Goal: Task Accomplishment & Management: Manage account settings

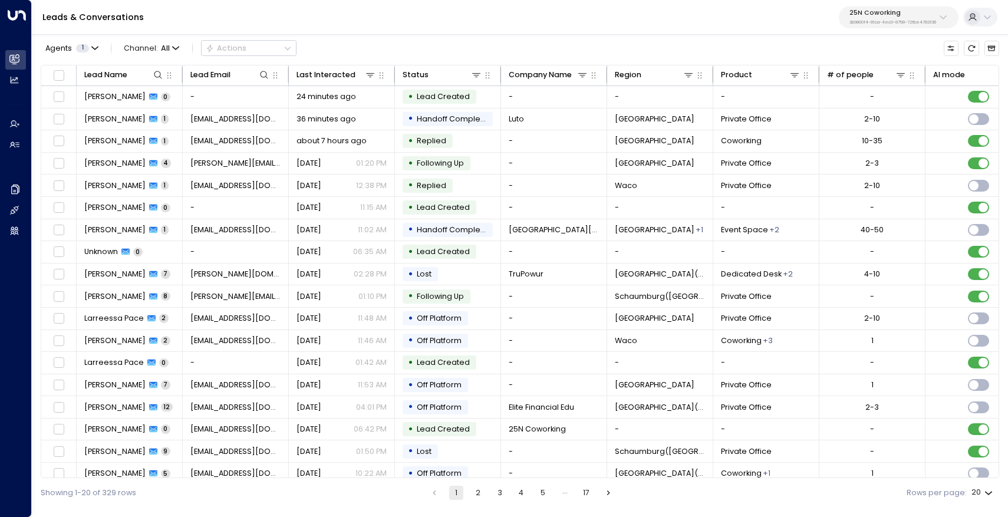
click at [885, 18] on div "25N Coworking 3b9800f4-81ca-4ec0-8758-72fbe4763f36" at bounding box center [892, 16] width 87 height 15
type input "****"
click at [906, 91] on span "ID: b4f09b35-6698-4786-bcde-ffeb9f535e2f" at bounding box center [921, 94] width 150 height 9
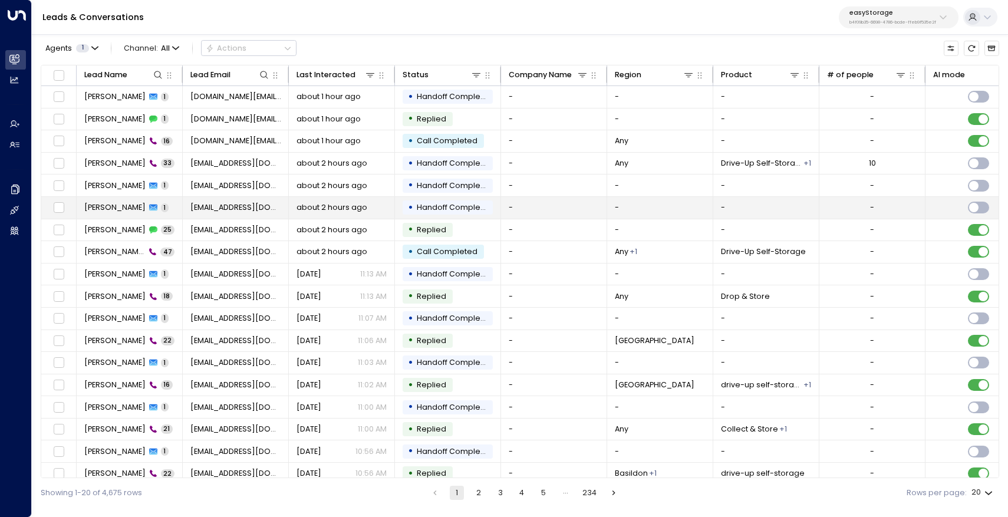
scroll to position [54, 0]
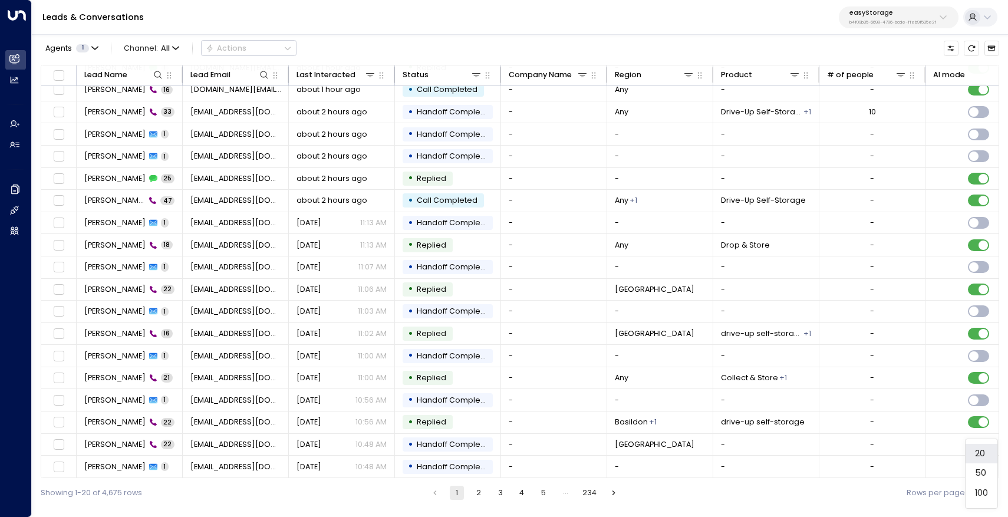
click at [985, 493] on body "Overview Leads & Conversations Leads & Conversations Analytics Analytics Agents…" at bounding box center [504, 253] width 1008 height 507
click at [985, 493] on li "100" at bounding box center [981, 493] width 32 height 20
type input "***"
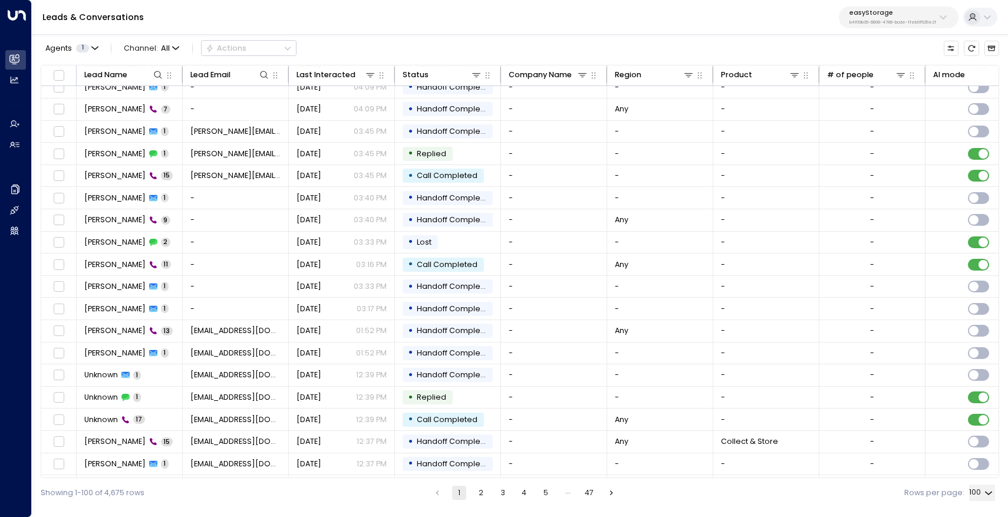
scroll to position [1827, 0]
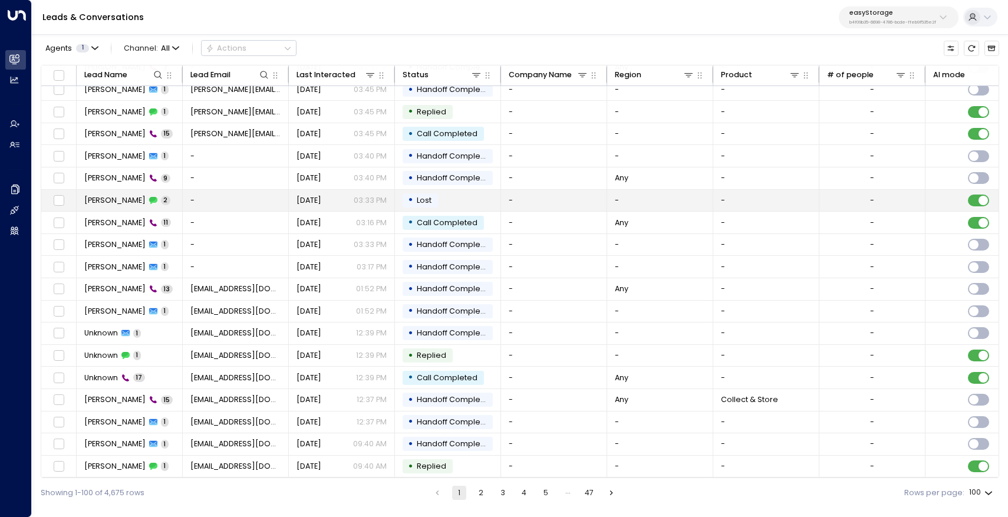
click at [108, 197] on span "[PERSON_NAME]" at bounding box center [114, 200] width 61 height 11
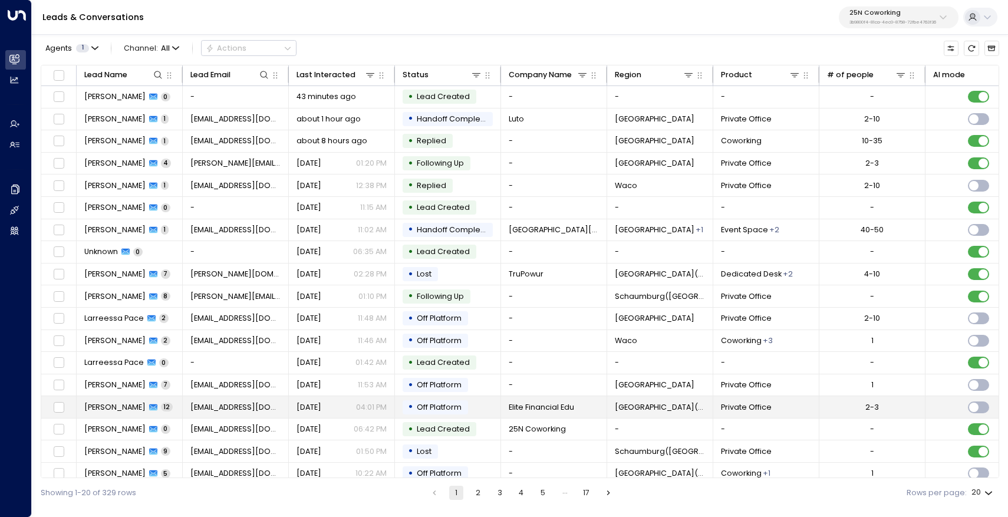
click at [118, 405] on div "[PERSON_NAME] 12" at bounding box center [128, 407] width 88 height 11
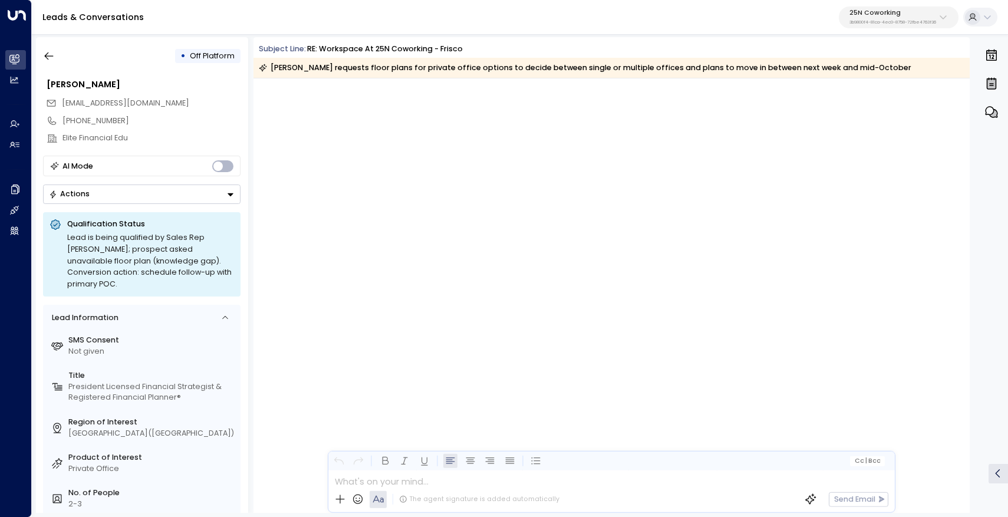
scroll to position [5393, 0]
